Goal: Information Seeking & Learning: Learn about a topic

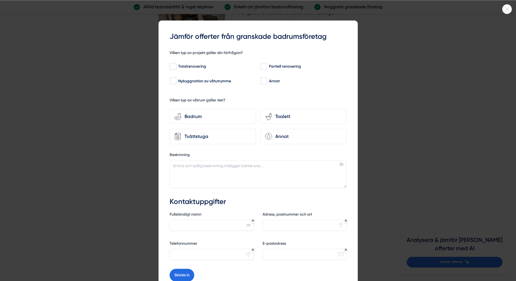
scroll to position [1040, 0]
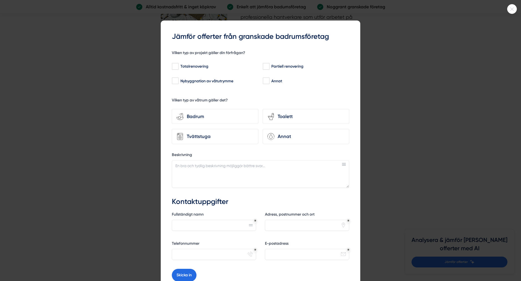
click at [484, 114] on div at bounding box center [260, 140] width 521 height 281
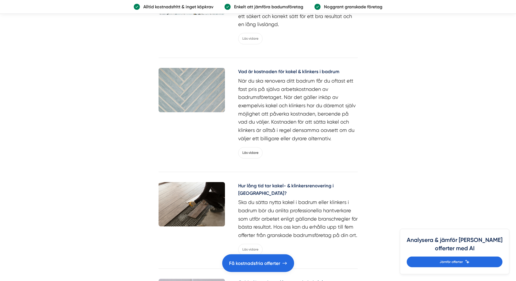
scroll to position [1056, 0]
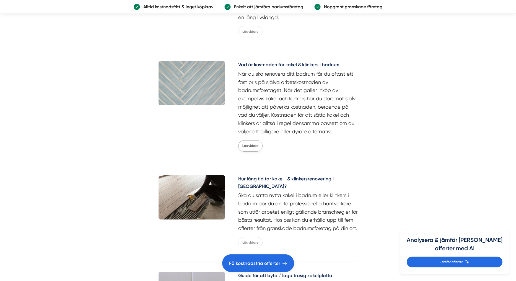
click at [249, 144] on link "Läs vidare" at bounding box center [250, 145] width 24 height 11
